Goal: Navigation & Orientation: Find specific page/section

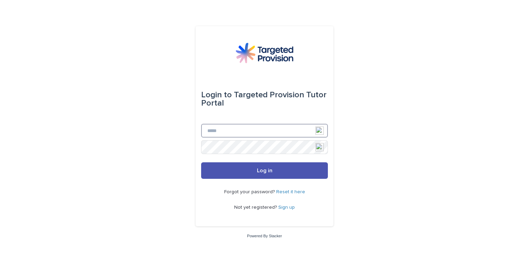
drag, startPoint x: 0, startPoint y: 0, endPoint x: 247, endPoint y: 131, distance: 280.2
click at [247, 131] on input "Email" at bounding box center [264, 131] width 127 height 14
click at [274, 132] on input "Email" at bounding box center [264, 131] width 127 height 14
type input "**********"
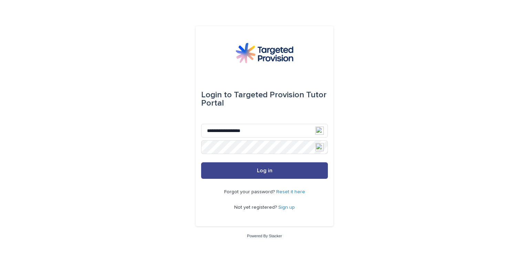
click at [266, 169] on span "Log in" at bounding box center [264, 171] width 15 height 6
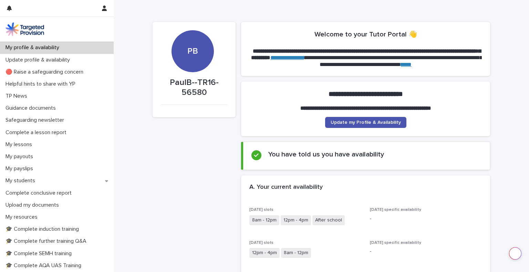
click at [304, 59] on link "**********" at bounding box center [286, 57] width 33 height 5
click at [26, 182] on p "My students" at bounding box center [22, 181] width 38 height 7
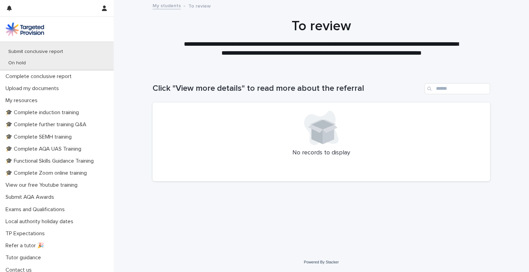
scroll to position [169, 0]
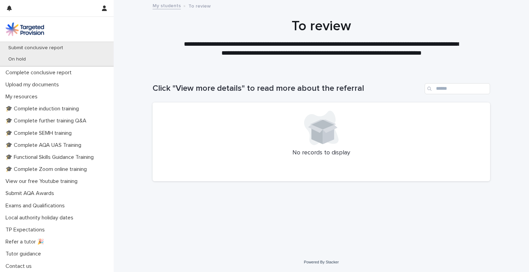
drag, startPoint x: 115, startPoint y: 233, endPoint x: 117, endPoint y: 191, distance: 41.7
click at [117, 191] on div "Loading... Saving… Loading... Saving… Click "View more details" to read more ab…" at bounding box center [321, 161] width 415 height 183
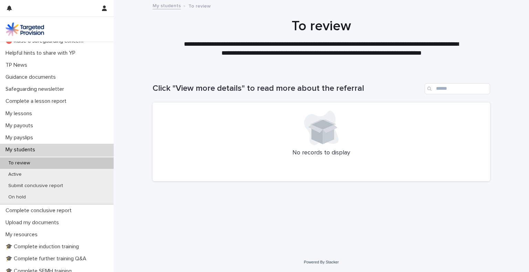
scroll to position [0, 0]
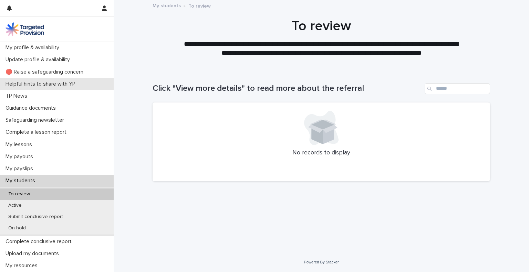
click at [56, 84] on p "Helpful hints to share with YP" at bounding box center [42, 84] width 78 height 7
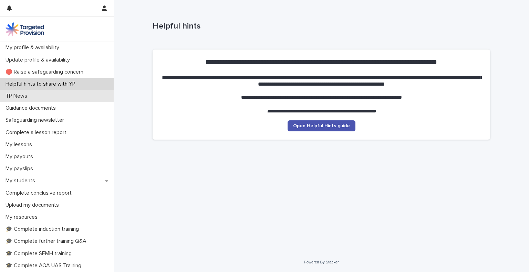
click at [16, 97] on p "TP News" at bounding box center [18, 96] width 30 height 7
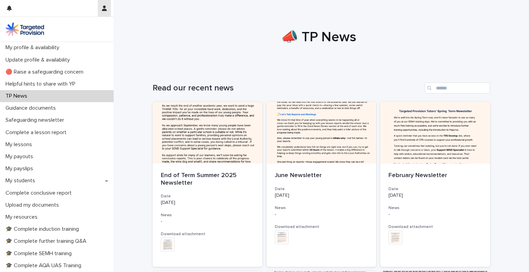
click at [104, 7] on icon "button" at bounding box center [104, 9] width 5 height 6
click at [73, 30] on p "Log Out" at bounding box center [84, 29] width 43 height 12
